Goal: Obtain resource: Download file/media

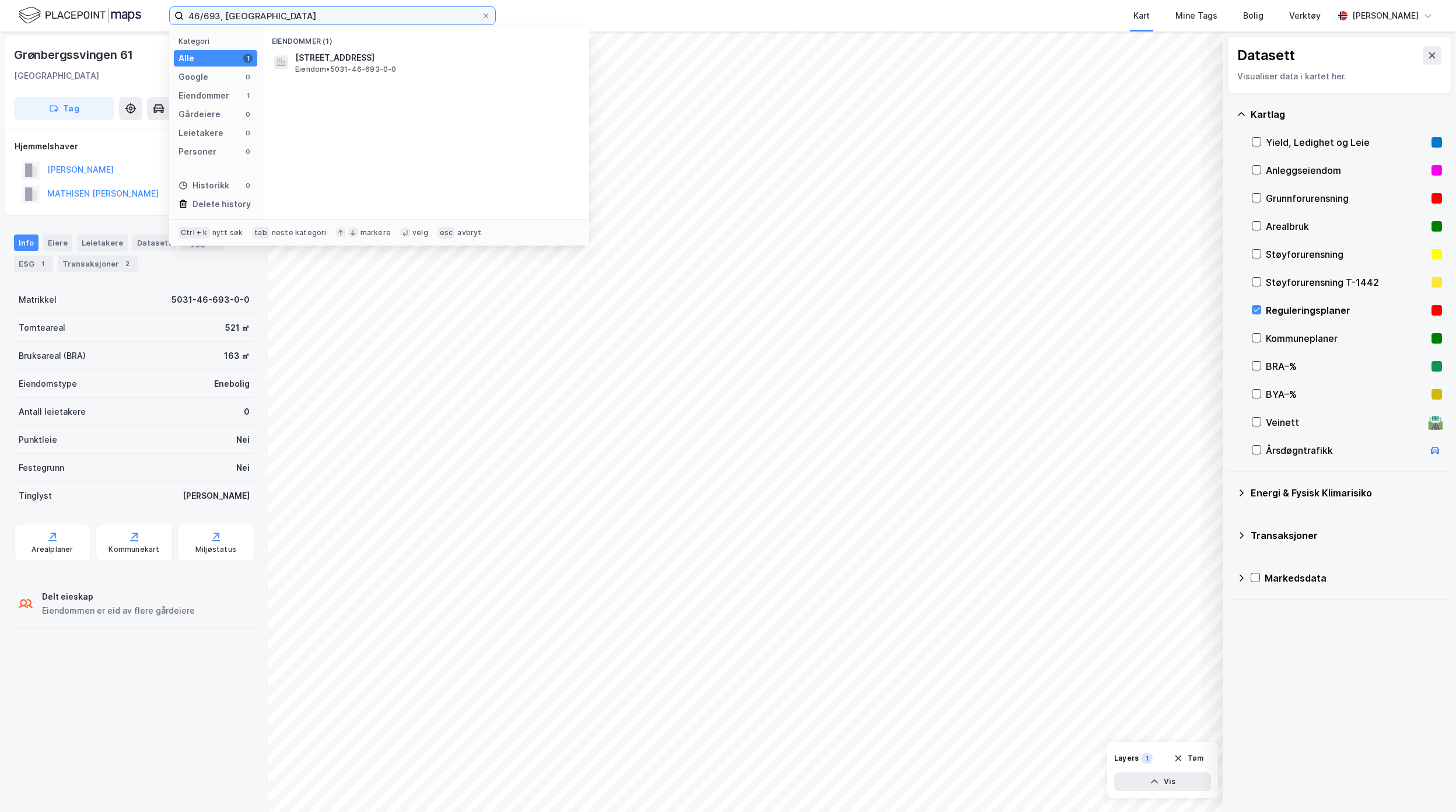
drag, startPoint x: 306, startPoint y: 17, endPoint x: 129, endPoint y: 16, distance: 177.0
click at [129, 16] on div "46/693, Malvik Kategori Alle 1 Google 0 Eiendommer 1 Gårdeiere 0 Leietakere 0 P…" at bounding box center [728, 16] width 1456 height 32
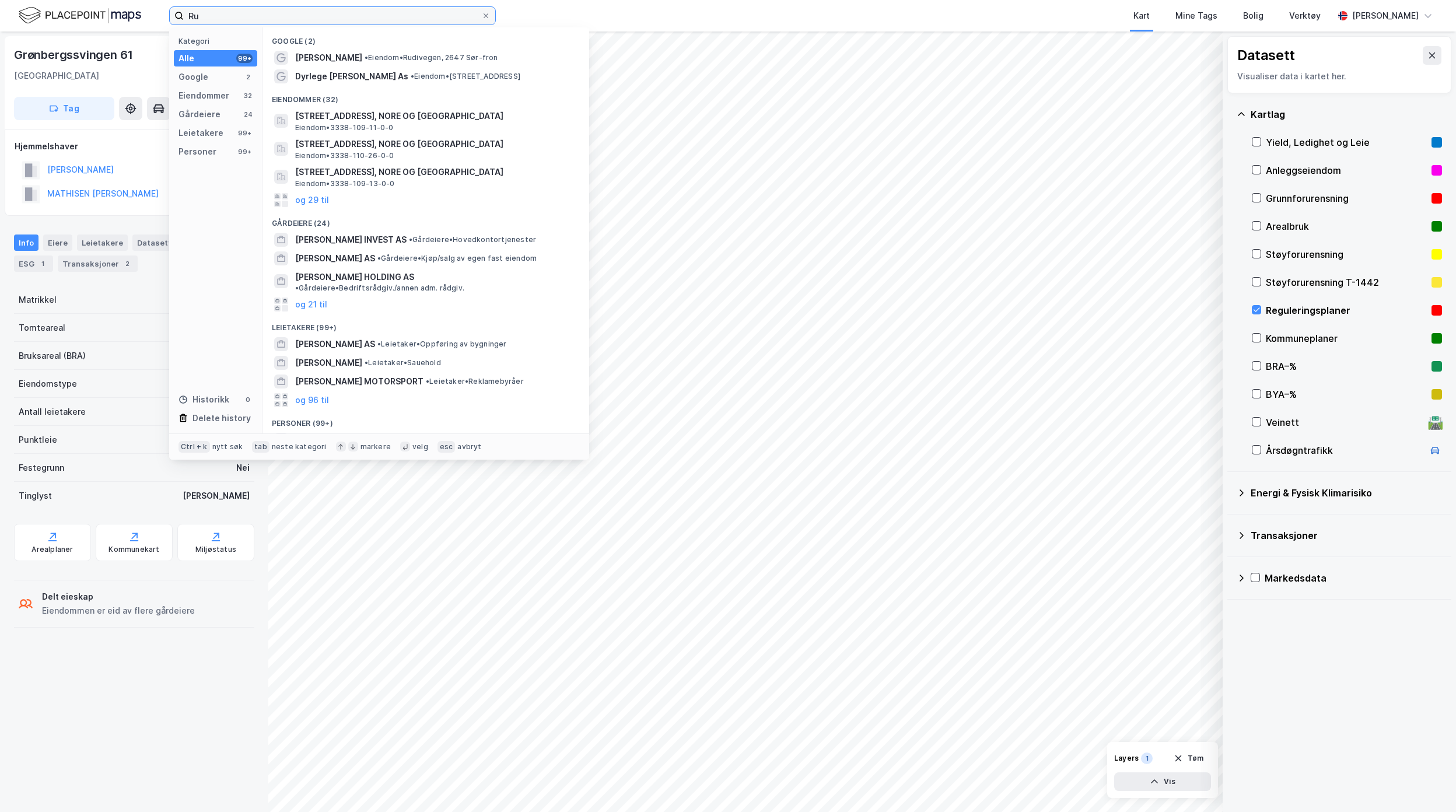
type input "R"
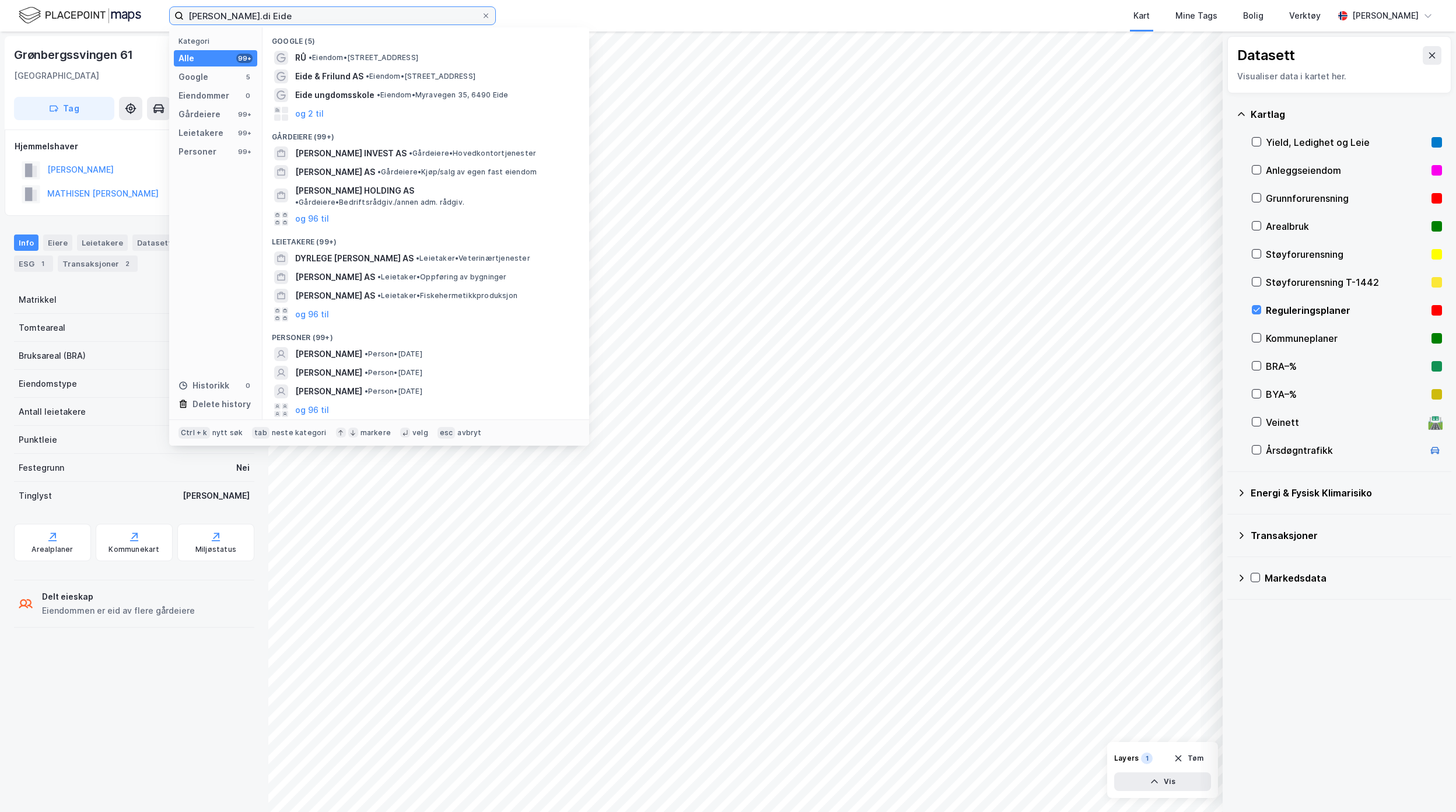
click at [231, 14] on input "[PERSON_NAME].di Eide" at bounding box center [332, 16] width 297 height 18
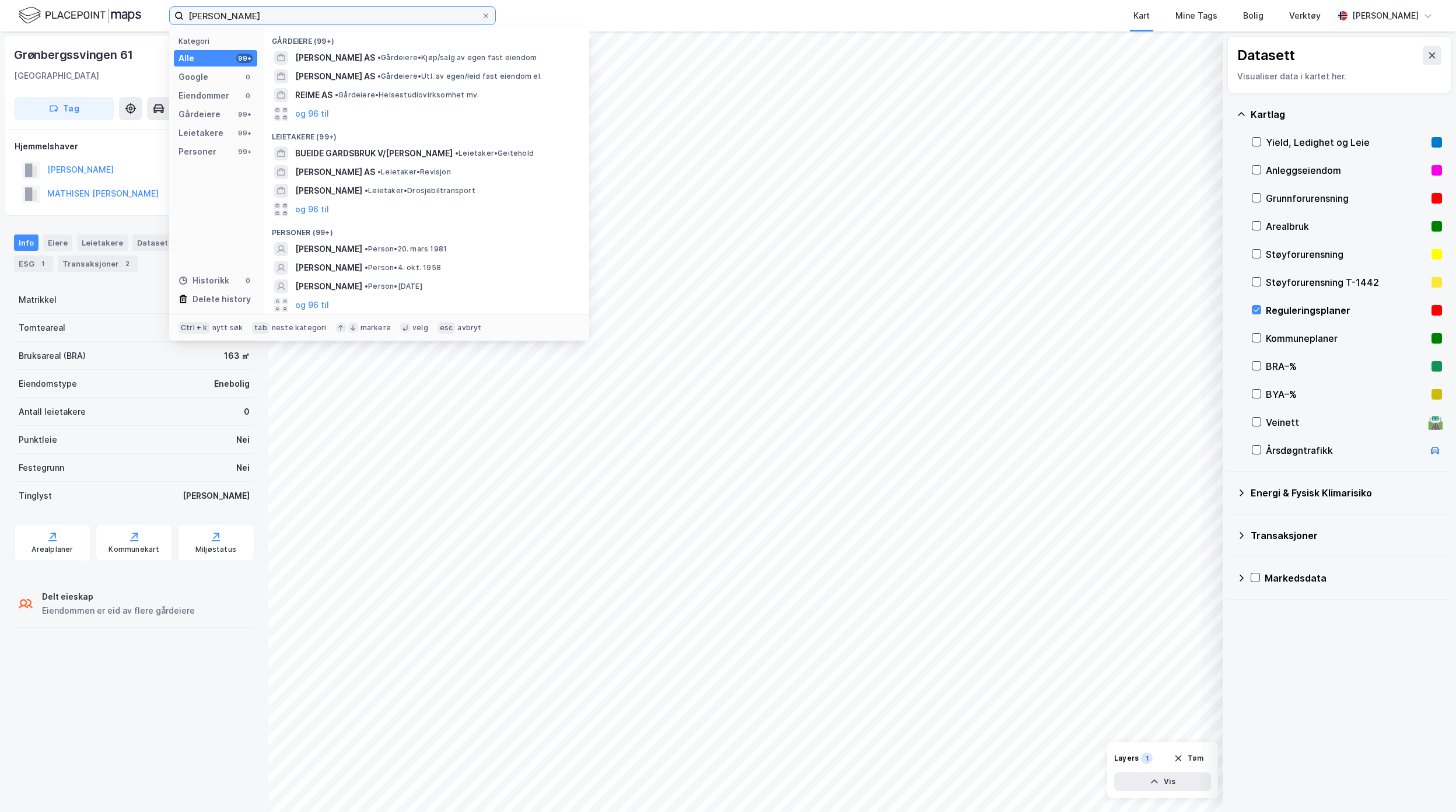
type input "[PERSON_NAME]"
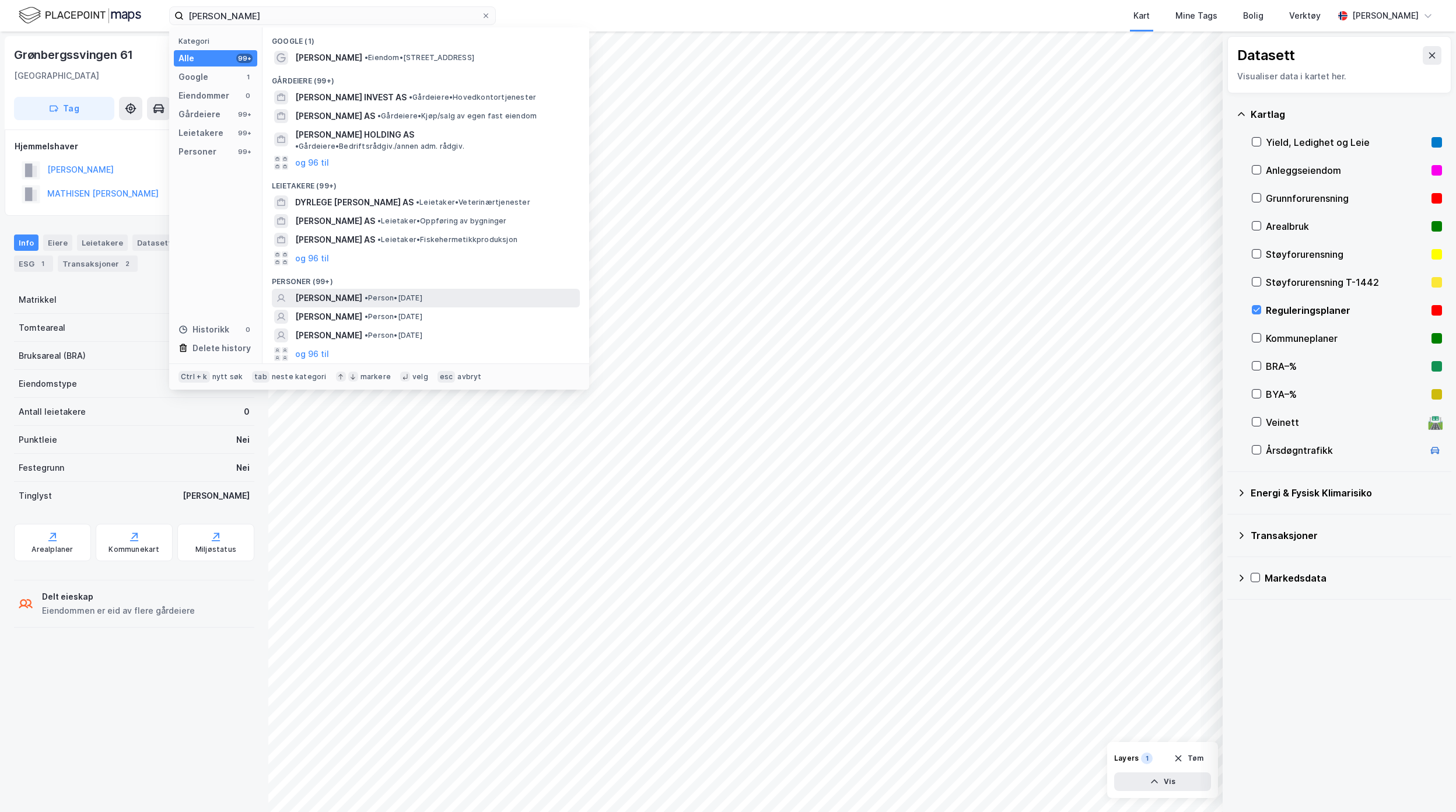
click at [343, 293] on span "[PERSON_NAME]" at bounding box center [328, 298] width 67 height 14
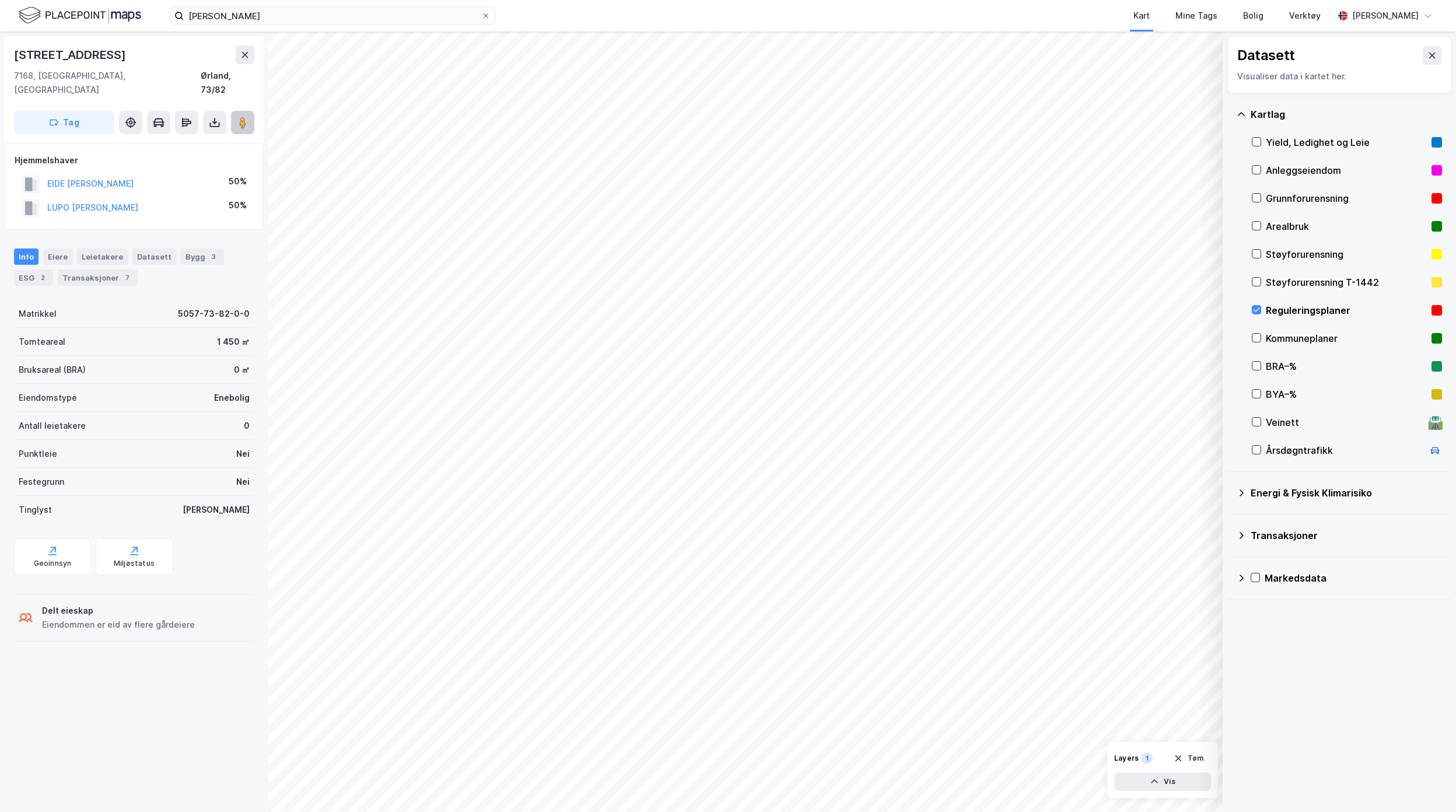
click at [246, 117] on image at bounding box center [243, 122] width 7 height 12
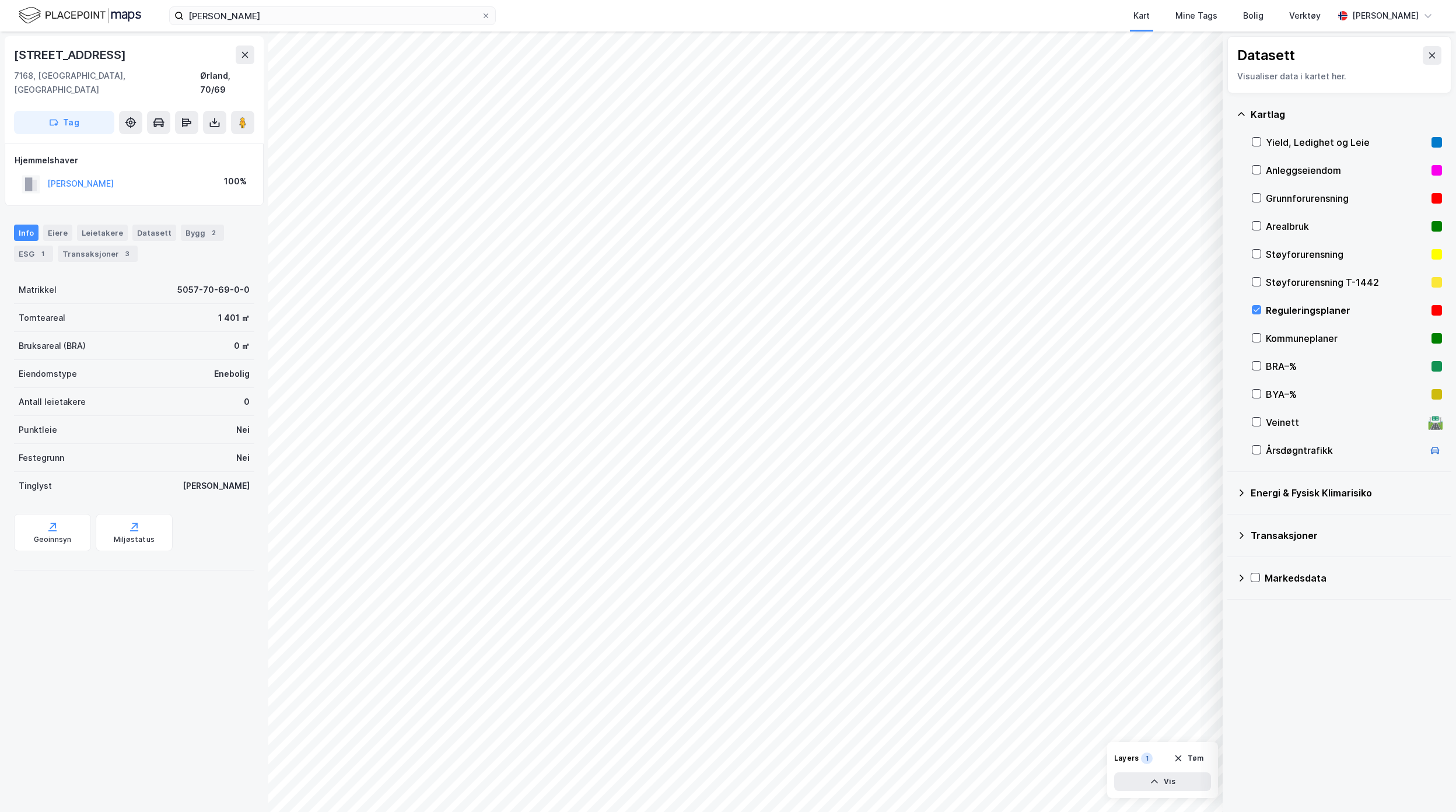
click at [1428, 535] on div "Datasett Visualiser data i kartet her. Kartlag Yield, Ledighet og Leie Anleggse…" at bounding box center [728, 422] width 1456 height 781
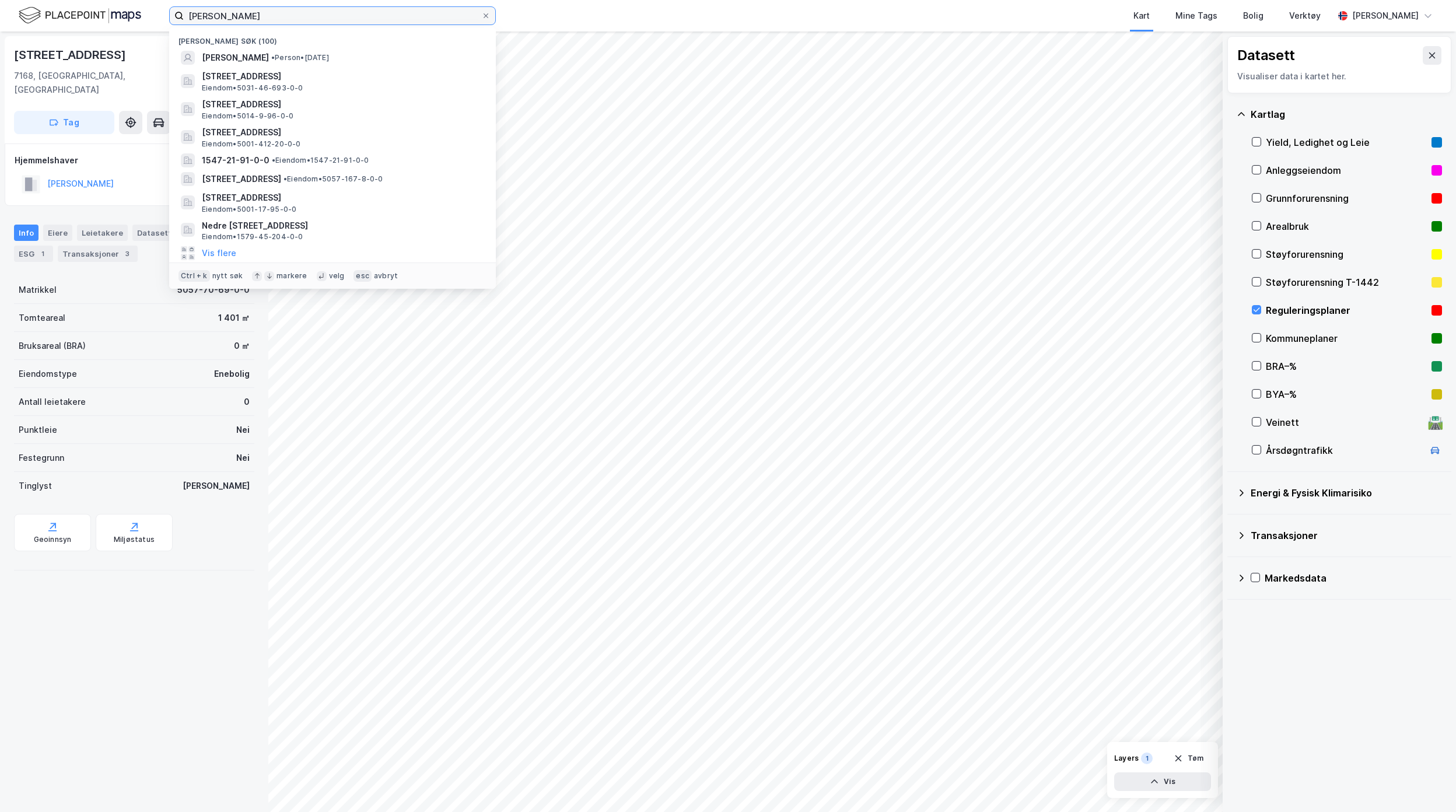
drag, startPoint x: 246, startPoint y: 21, endPoint x: 120, endPoint y: 14, distance: 126.2
click at [121, 14] on div "[PERSON_NAME] søk (100) [PERSON_NAME] • Person • [DATE] [STREET_ADDRESS], [PERS…" at bounding box center [728, 16] width 1456 height 32
click at [232, 15] on input at bounding box center [339, 16] width 311 height 18
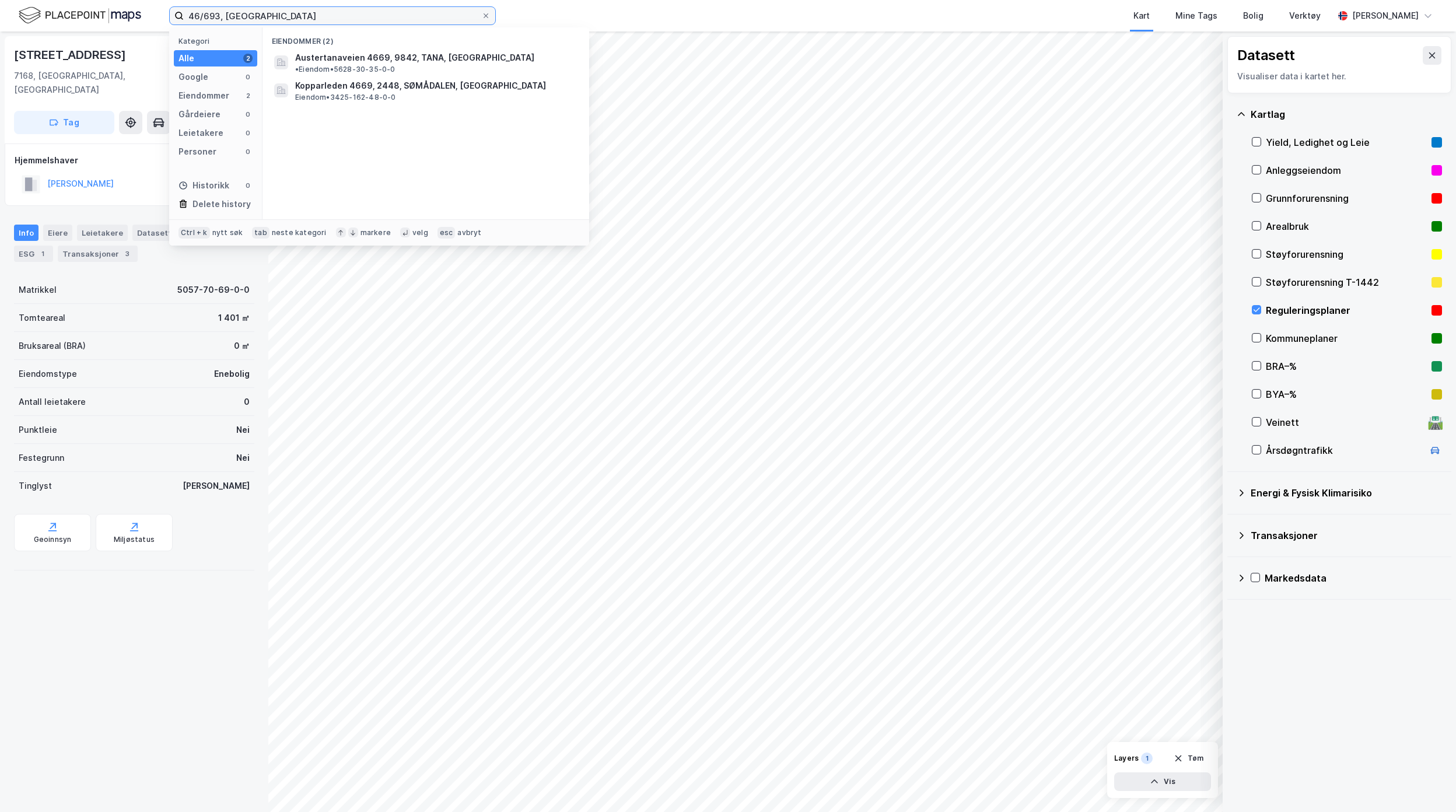
type input "46/693, [GEOGRAPHIC_DATA]"
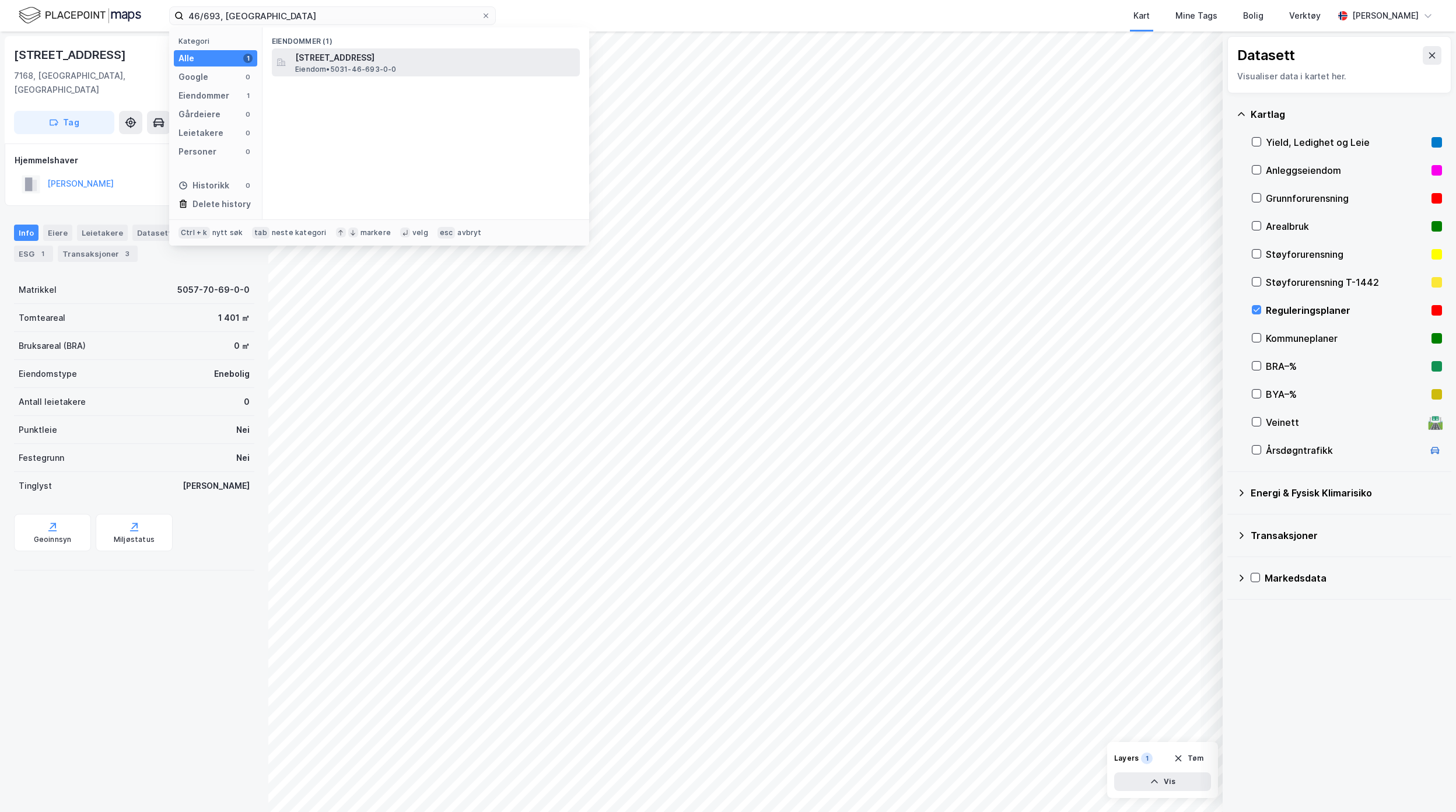
click at [414, 72] on div "[STREET_ADDRESS] Eiendom • 5031-46-693-0-0" at bounding box center [436, 62] width 282 height 23
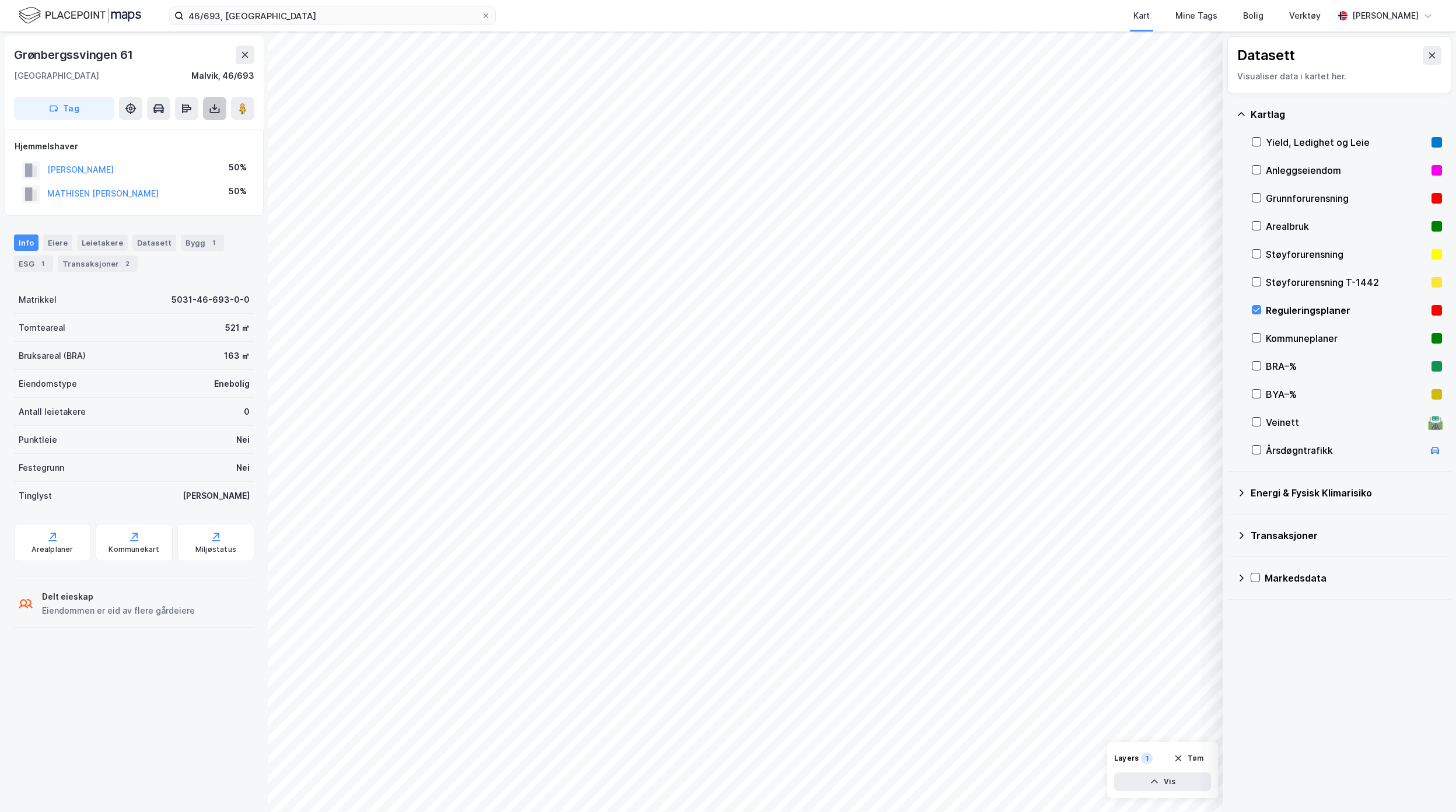
click at [215, 110] on icon at bounding box center [215, 108] width 12 height 12
click at [189, 125] on div "Last ned grunnbok" at bounding box center [165, 132] width 124 height 18
